Goal: Task Accomplishment & Management: Manage account settings

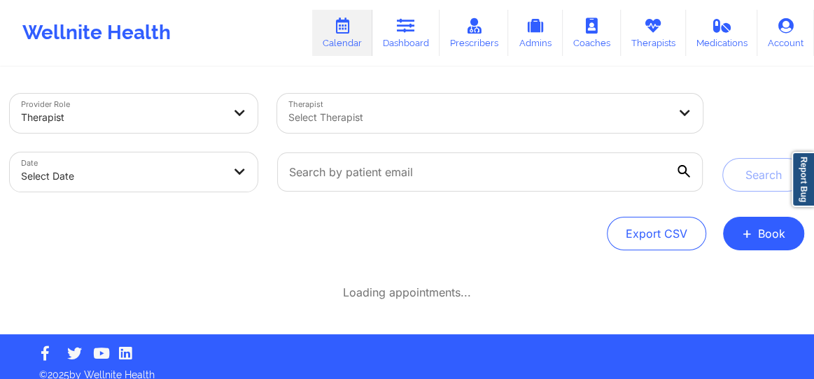
click at [348, 126] on div "Select Therapist" at bounding box center [473, 113] width 392 height 39
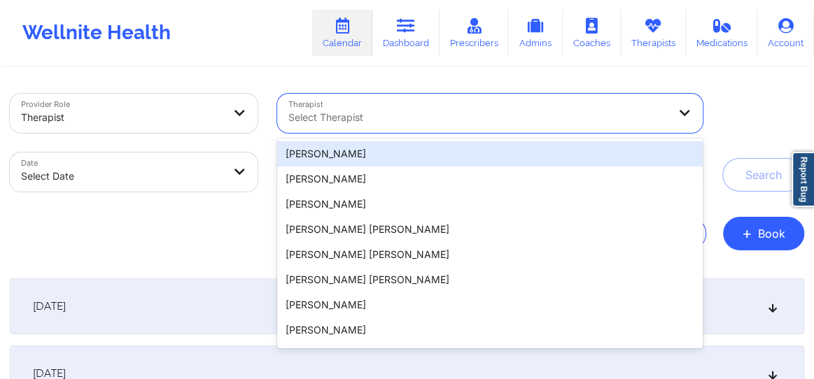
type input "h"
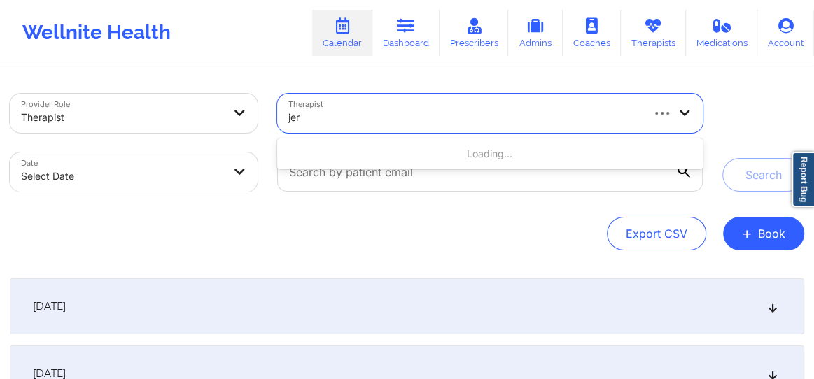
type input "[PERSON_NAME]"
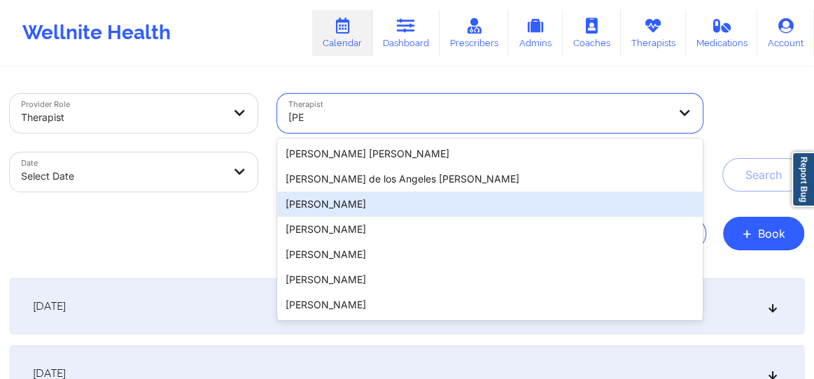
click at [323, 194] on div "[PERSON_NAME]" at bounding box center [489, 204] width 425 height 25
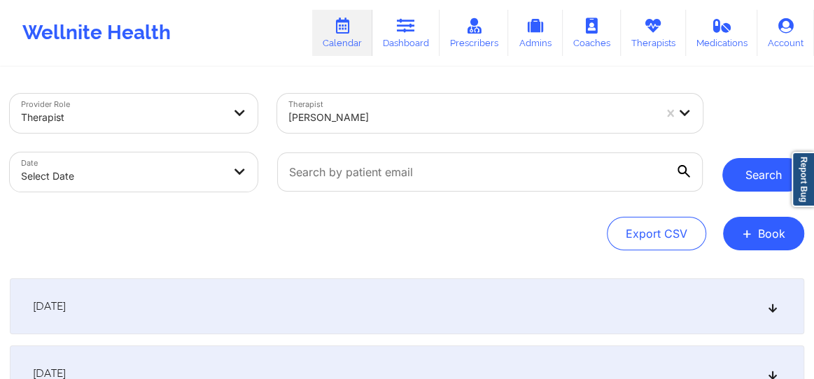
click at [762, 174] on button "Search" at bounding box center [763, 175] width 82 height 34
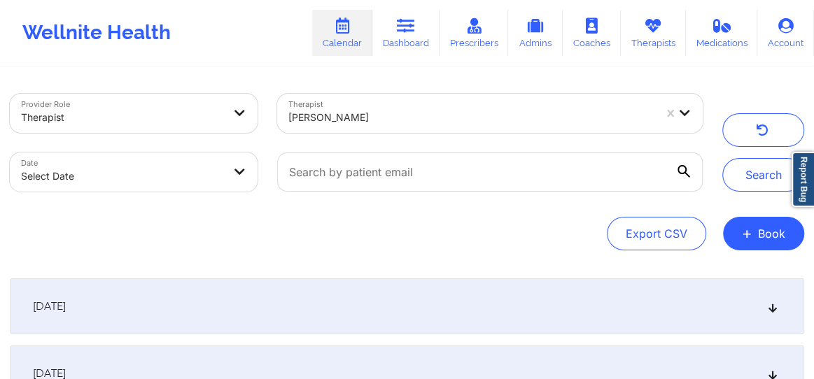
click at [773, 304] on icon at bounding box center [773, 307] width 12 height 10
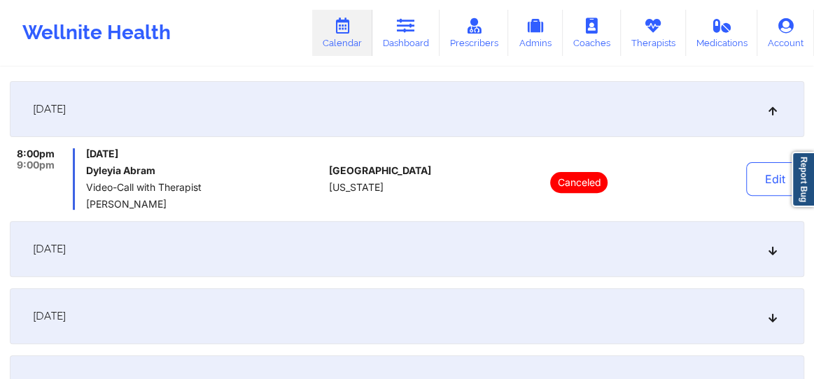
scroll to position [211, 0]
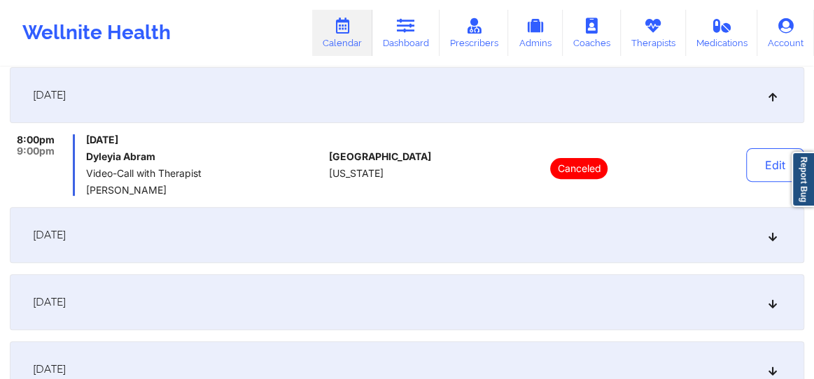
click at [773, 232] on icon at bounding box center [773, 235] width 12 height 10
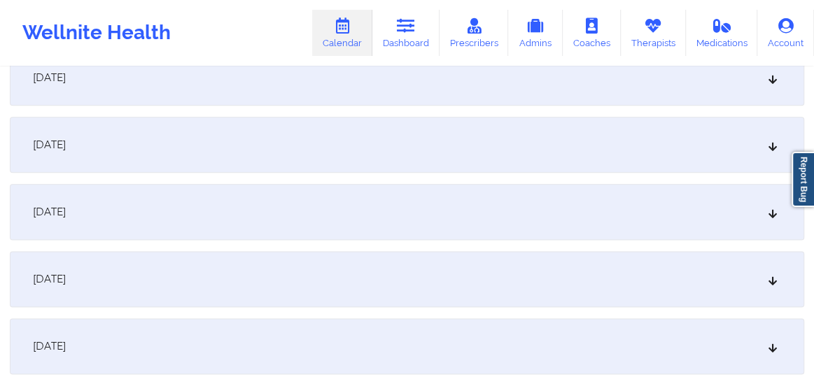
scroll to position [922, 0]
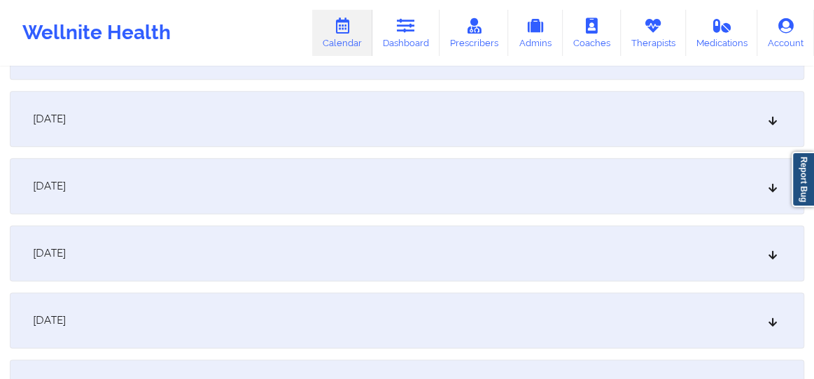
click at [780, 257] on div "[DATE]" at bounding box center [407, 253] width 794 height 56
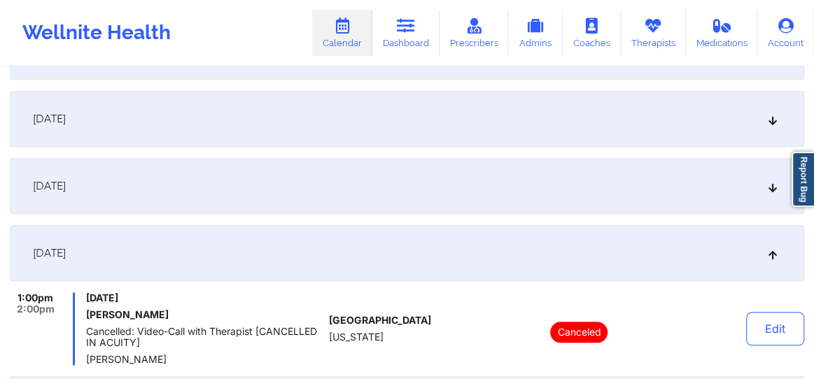
click at [780, 257] on div "[DATE]" at bounding box center [407, 253] width 794 height 56
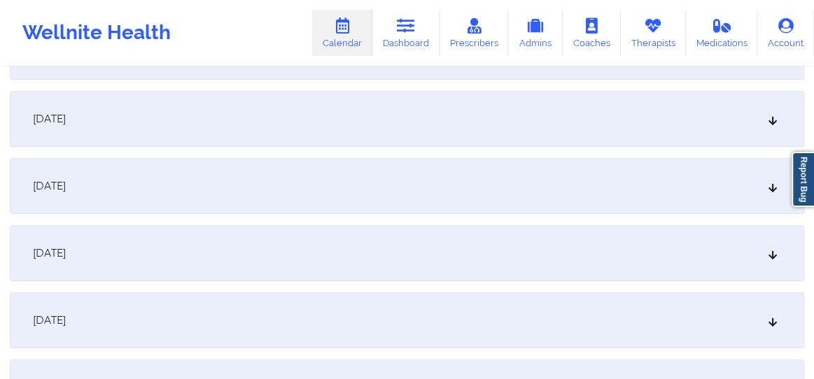
click at [772, 190] on icon at bounding box center [773, 186] width 12 height 10
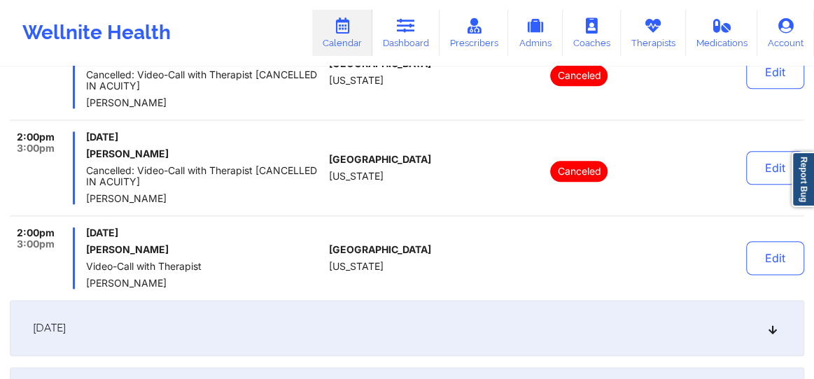
scroll to position [849, 0]
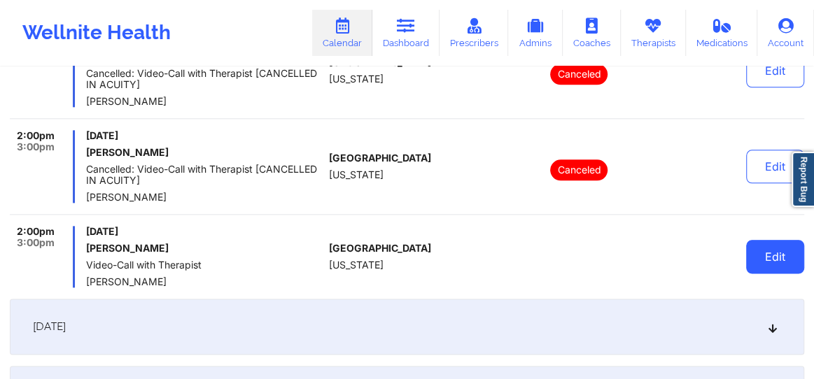
click at [758, 265] on button "Edit" at bounding box center [775, 257] width 58 height 34
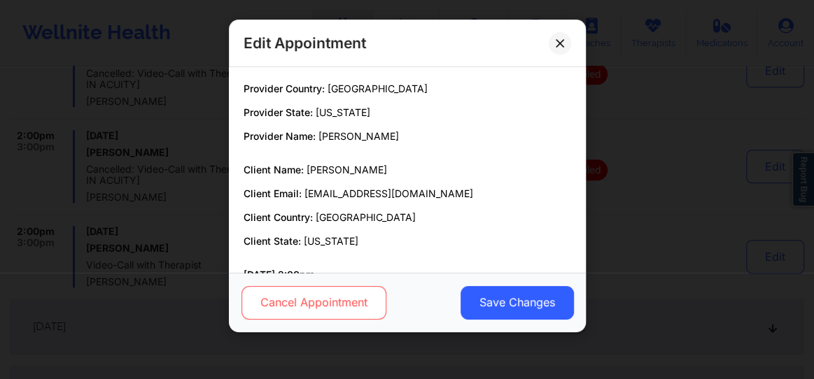
click at [342, 311] on button "Cancel Appointment" at bounding box center [313, 303] width 145 height 34
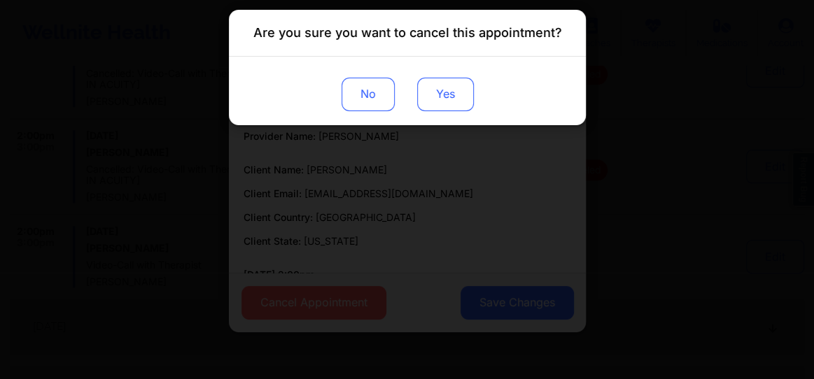
click at [453, 102] on button "Yes" at bounding box center [444, 95] width 57 height 34
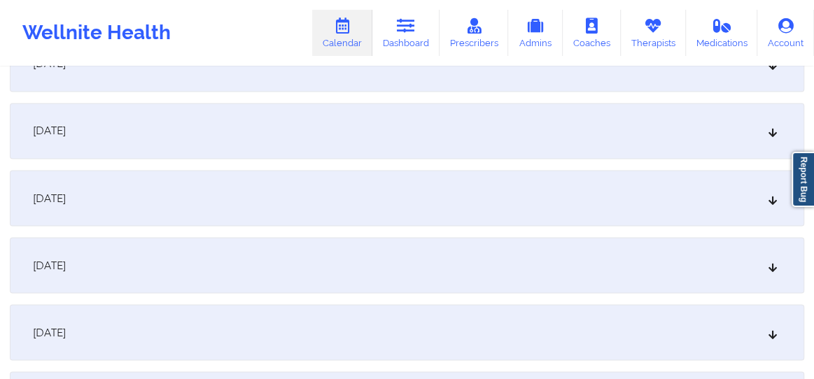
scroll to position [1315, 0]
click at [774, 266] on icon at bounding box center [773, 263] width 12 height 10
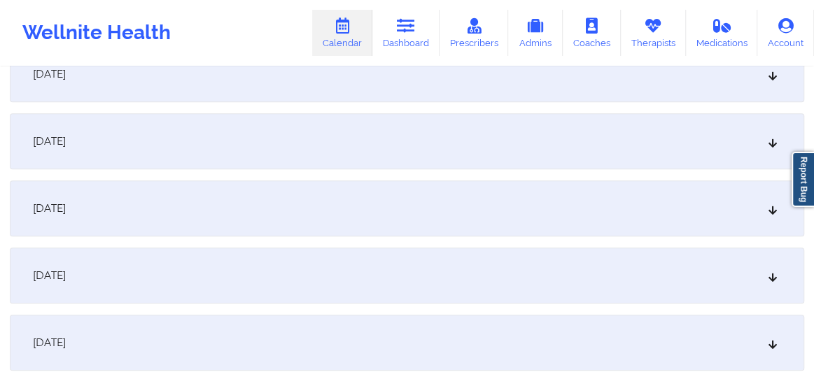
scroll to position [499, 0]
click at [762, 216] on div "[DATE]" at bounding box center [407, 210] width 794 height 56
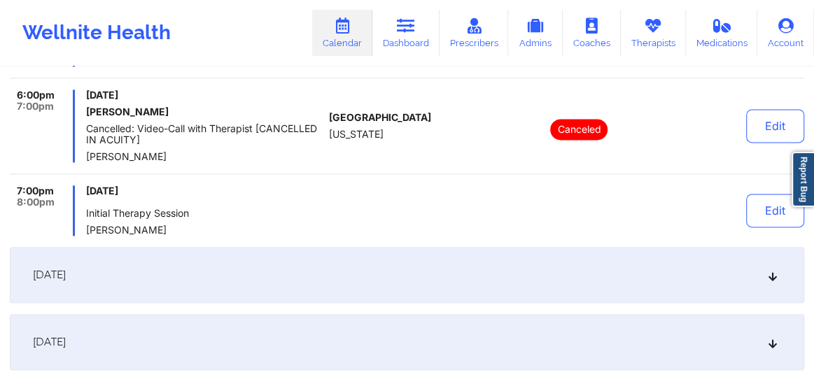
scroll to position [1019, 0]
click at [163, 206] on div "Thursday, October 2, 2025 Initial Therapy Session Jeri DeVale" at bounding box center [204, 212] width 237 height 50
click at [135, 204] on div "Thursday, October 2, 2025 Initial Therapy Session Jeri DeVale" at bounding box center [204, 212] width 237 height 50
click at [120, 206] on div "Thursday, October 2, 2025 Initial Therapy Session Jeri DeVale" at bounding box center [204, 212] width 237 height 50
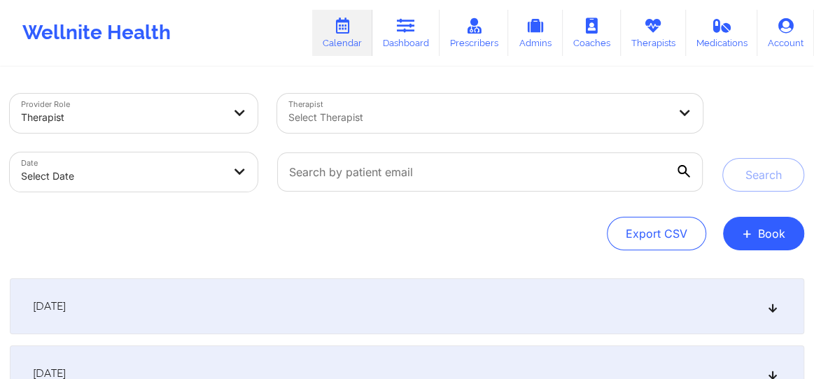
click at [341, 115] on div at bounding box center [477, 117] width 379 height 17
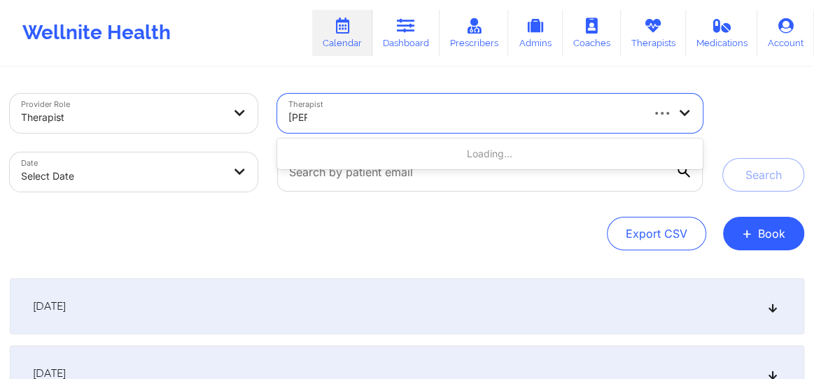
type input "[PERSON_NAME] d"
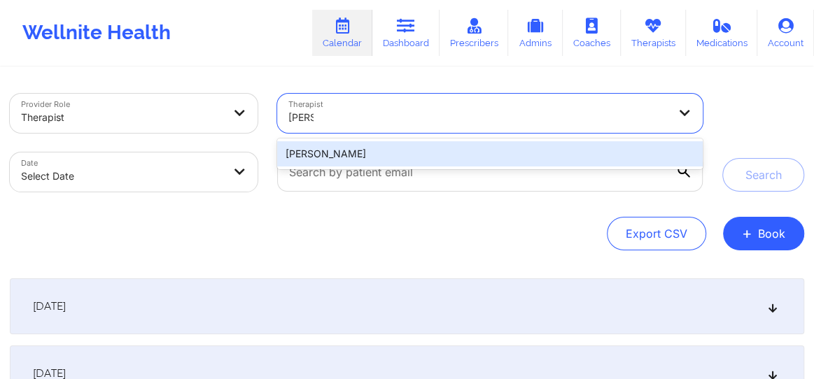
click at [323, 155] on div "[PERSON_NAME]" at bounding box center [489, 153] width 425 height 25
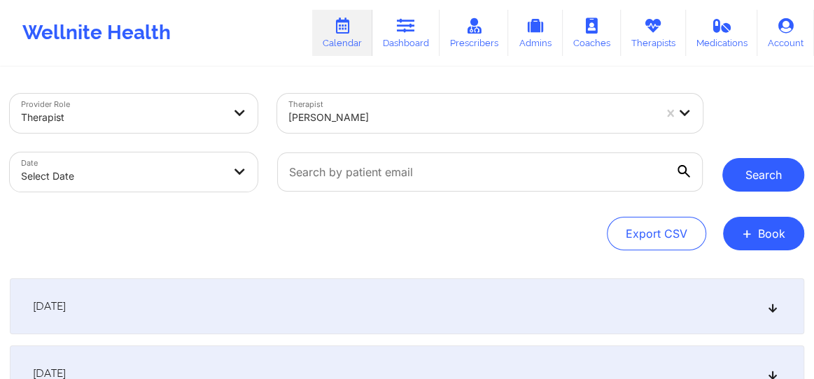
click at [749, 177] on button "Search" at bounding box center [763, 175] width 82 height 34
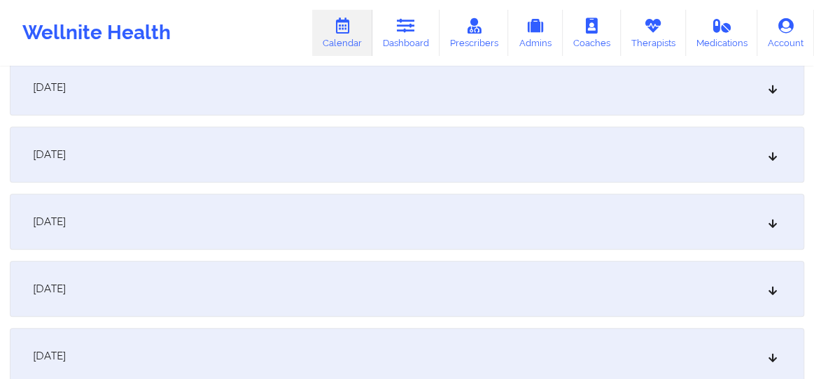
scroll to position [455, 0]
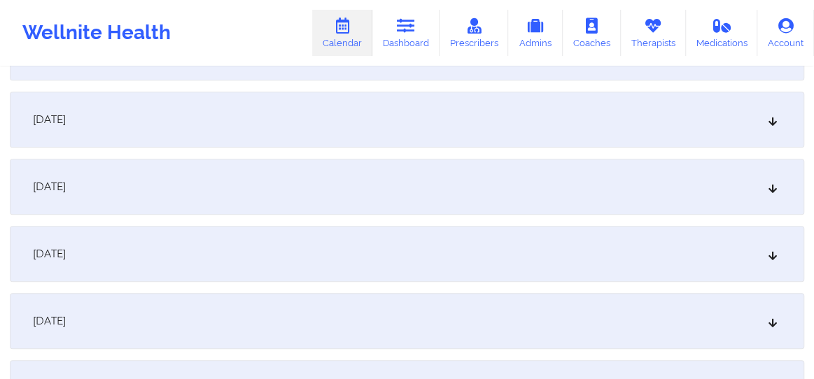
click at [769, 257] on icon at bounding box center [773, 254] width 12 height 10
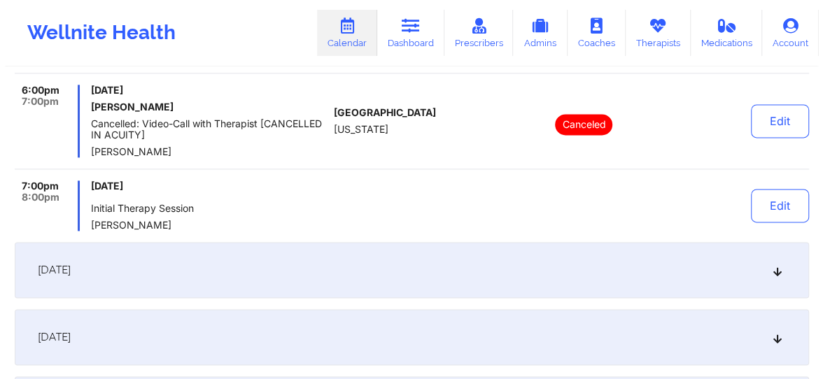
scroll to position [1038, 0]
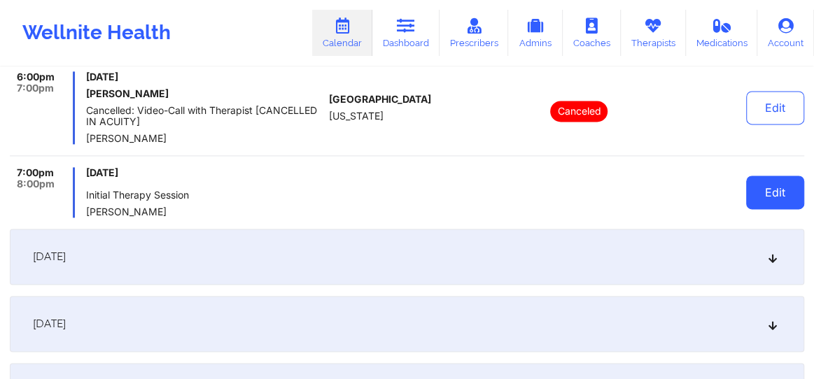
click at [761, 185] on button "Edit" at bounding box center [775, 193] width 58 height 34
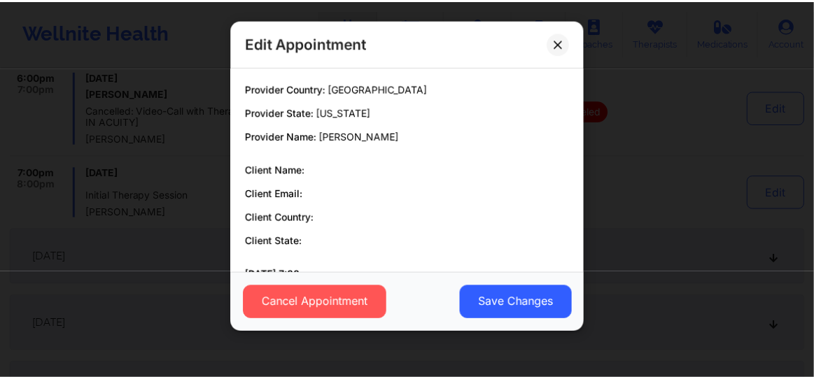
scroll to position [1039, 0]
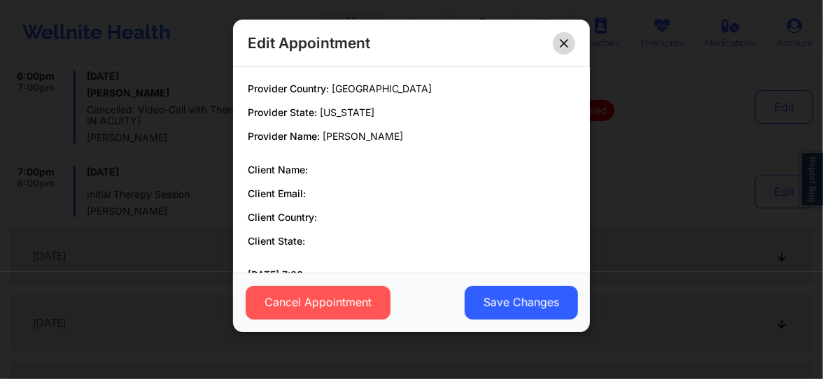
click at [567, 35] on button at bounding box center [564, 43] width 22 height 22
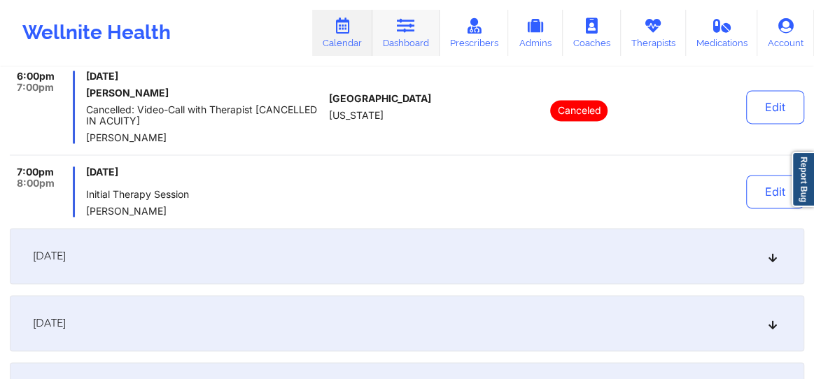
click at [415, 36] on link "Dashboard" at bounding box center [405, 33] width 67 height 46
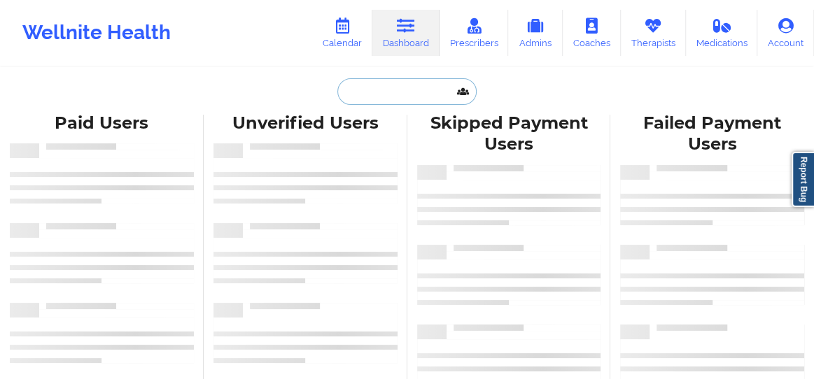
click at [375, 97] on input "text" at bounding box center [406, 91] width 139 height 27
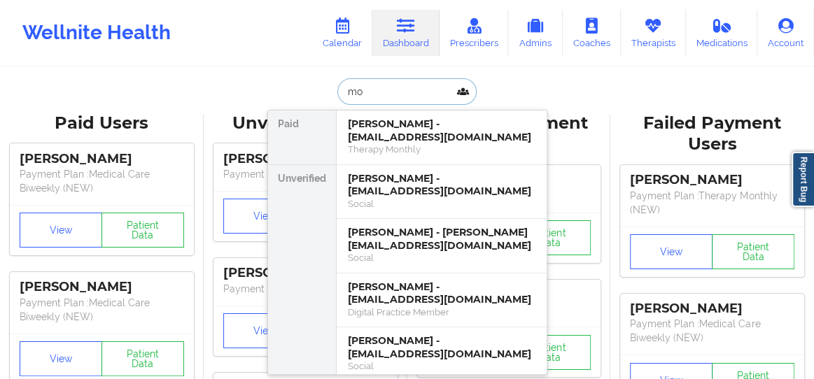
type input "m"
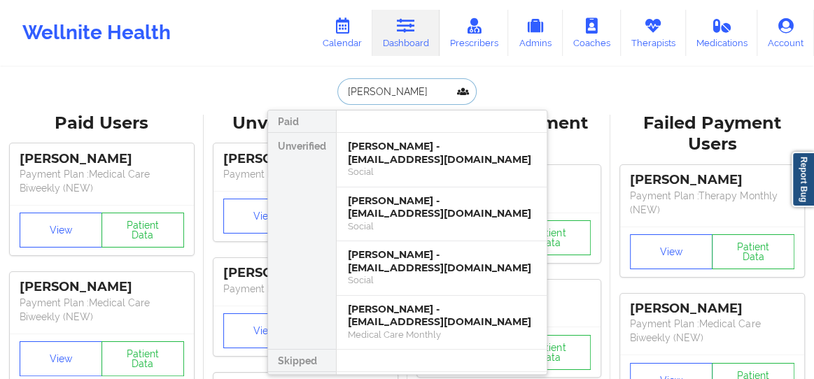
type input "[PERSON_NAME]"
